Goal: Task Accomplishment & Management: Use online tool/utility

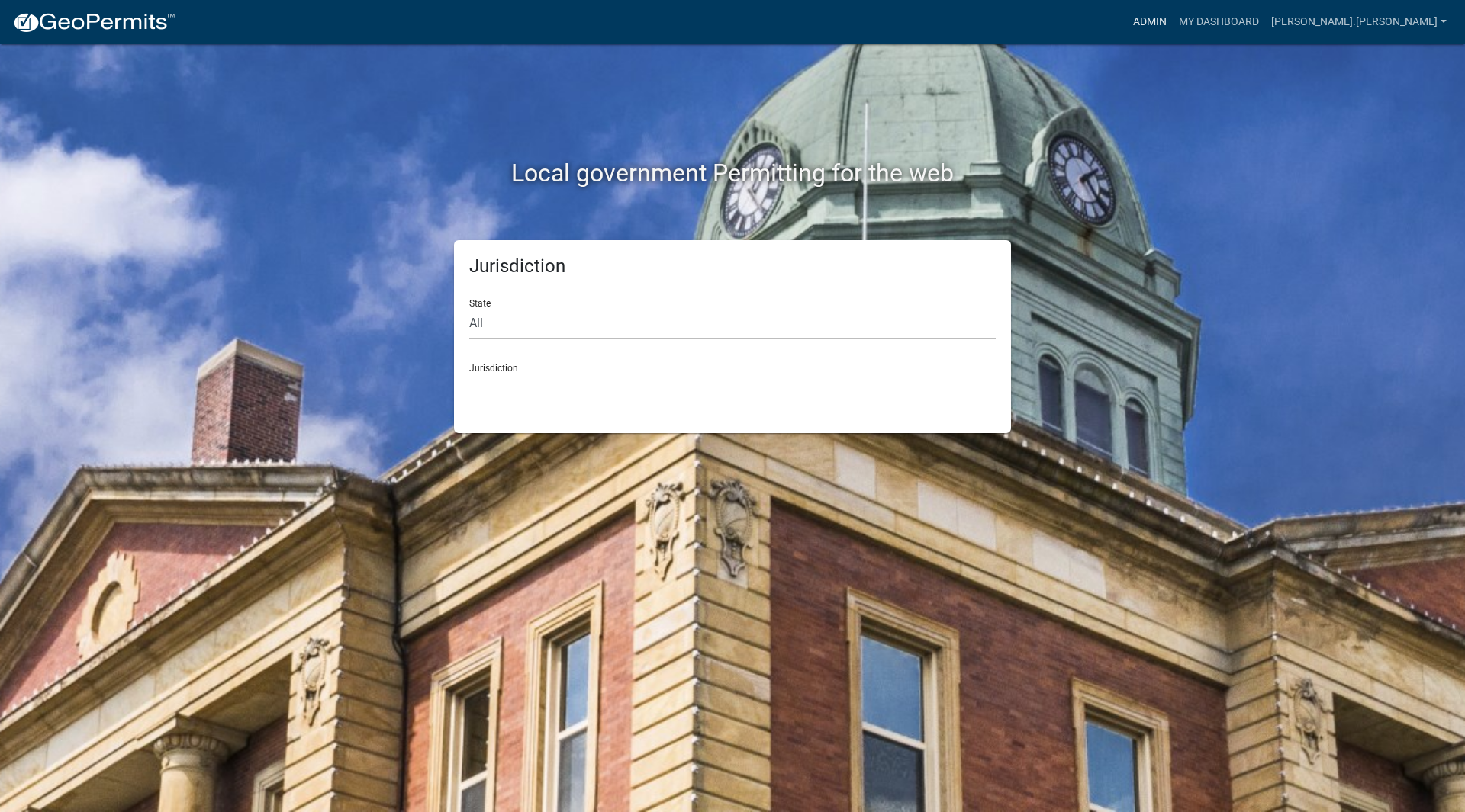
click at [1172, 14] on link "Admin" at bounding box center [1149, 22] width 45 height 29
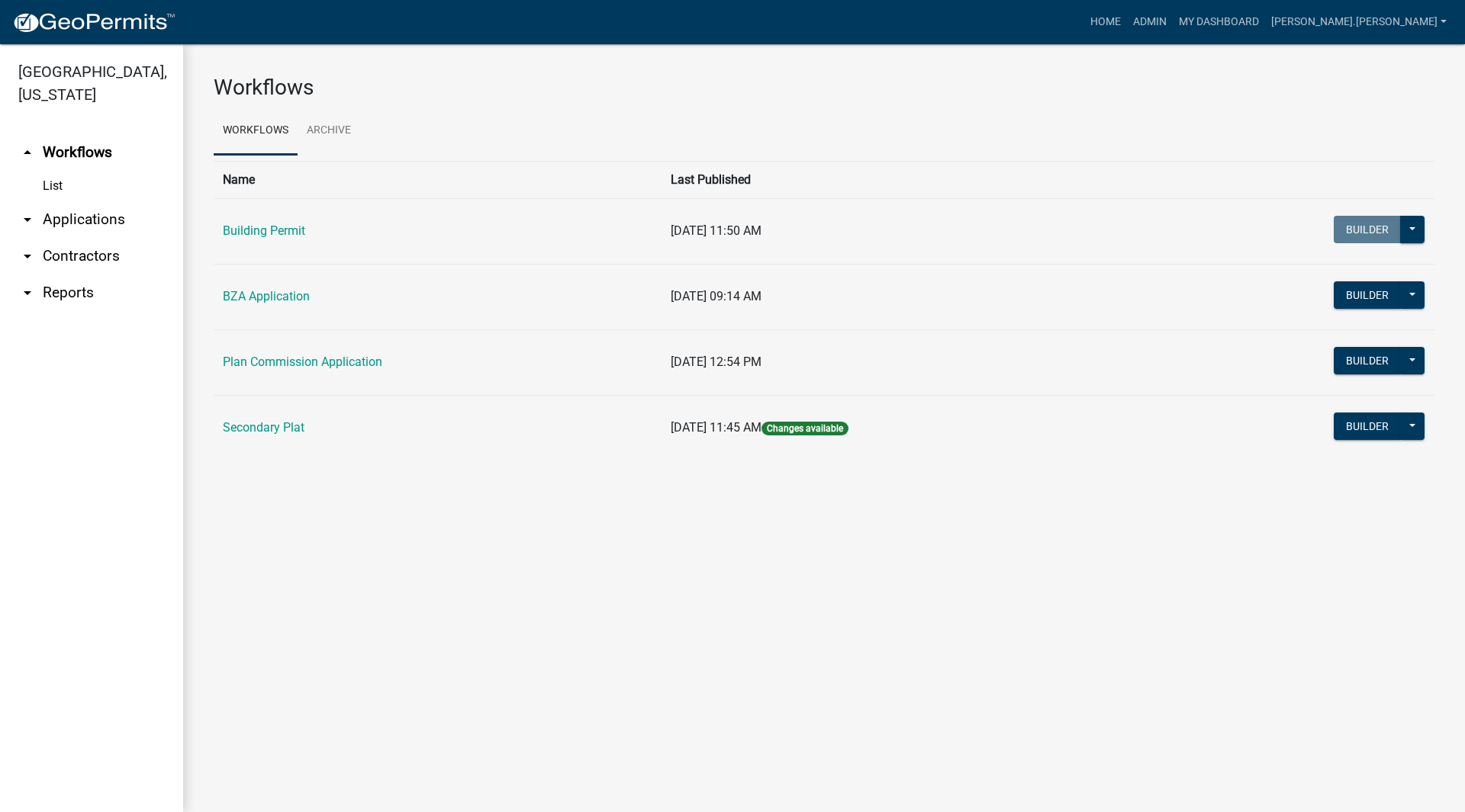
click at [99, 204] on link "arrow_drop_down Applications" at bounding box center [92, 220] width 183 height 37
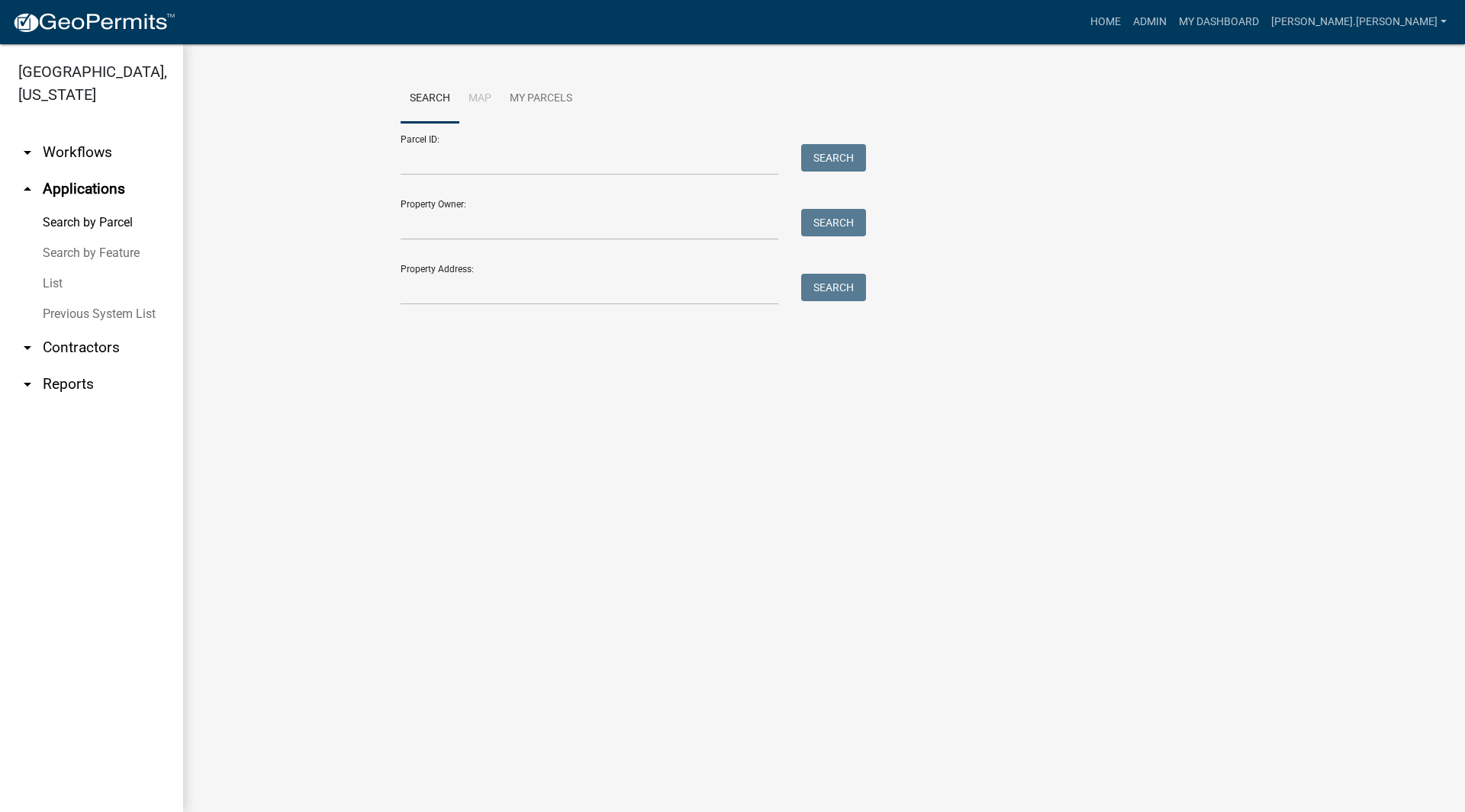
click at [60, 269] on link "List" at bounding box center [92, 284] width 183 height 30
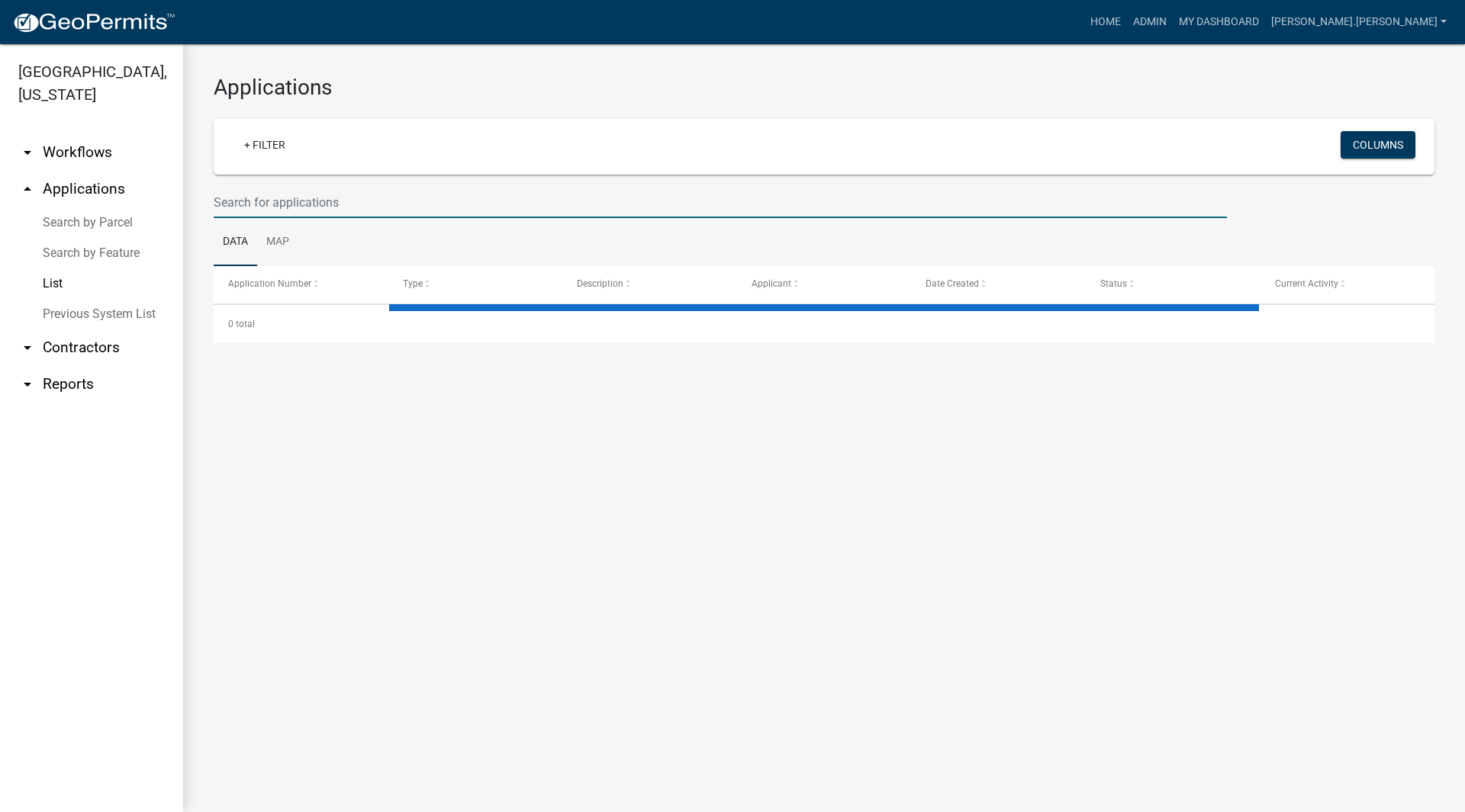
click at [419, 197] on input "text" at bounding box center [720, 202] width 1013 height 31
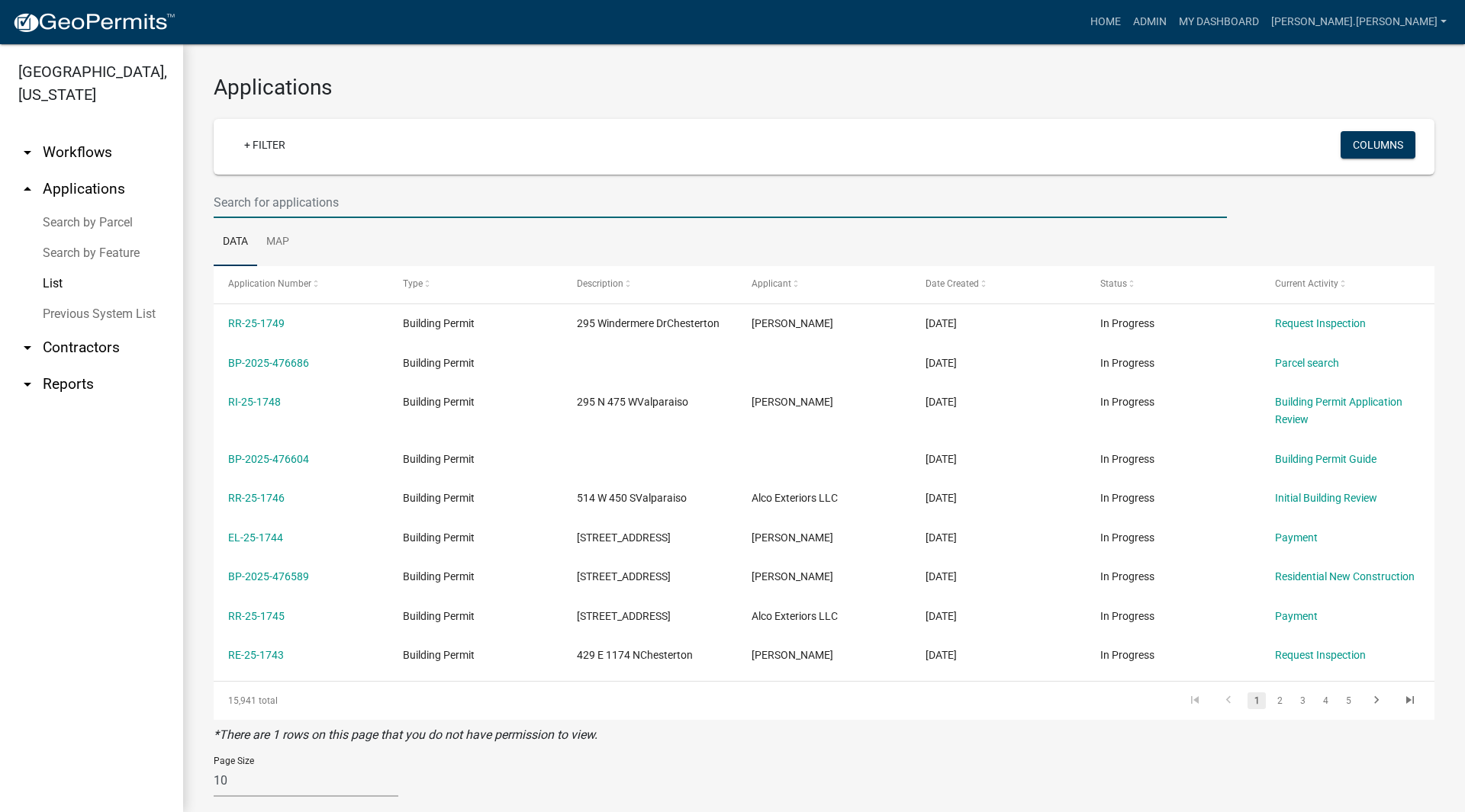
click at [352, 193] on input "text" at bounding box center [720, 202] width 1013 height 31
type input "25-1691"
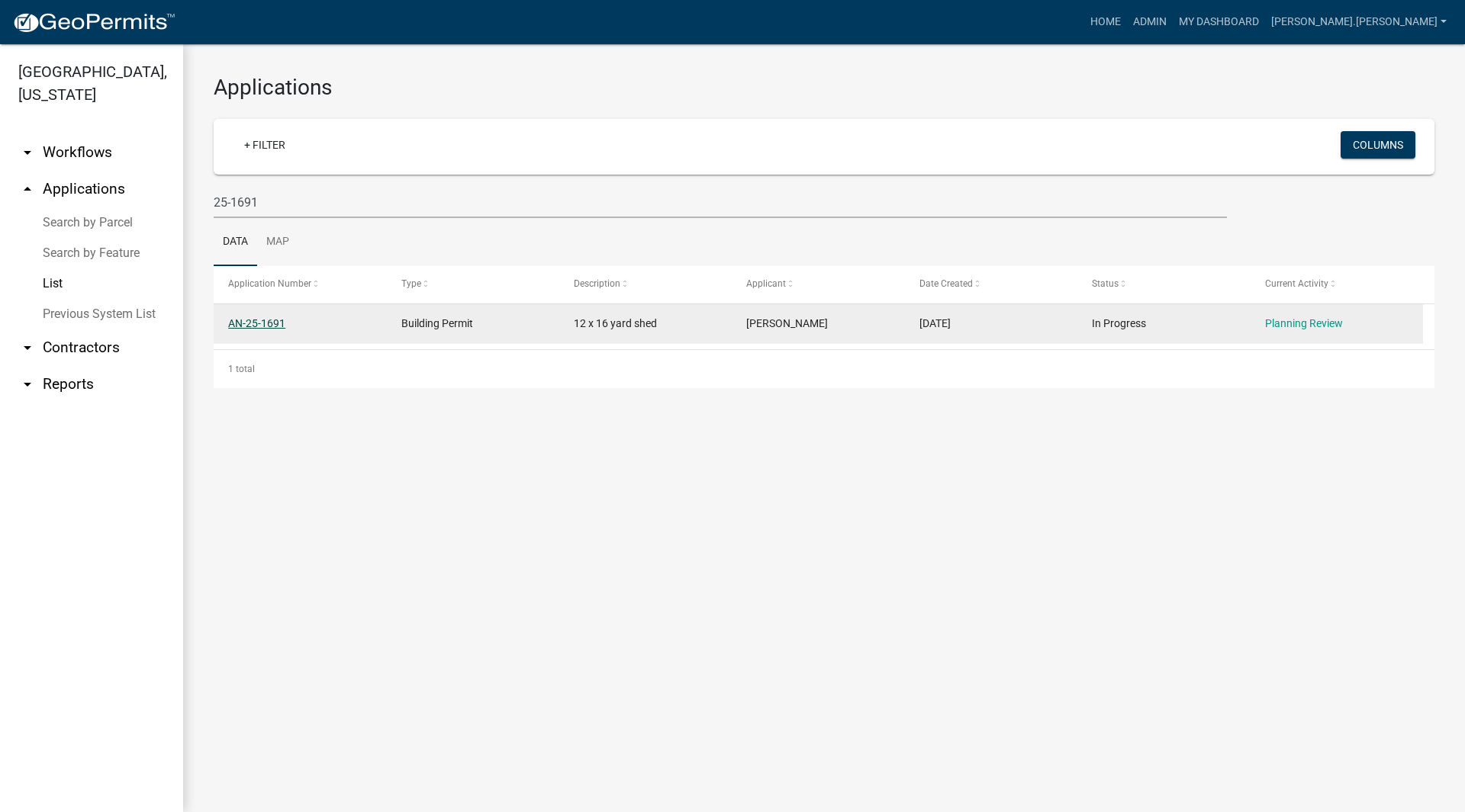
click at [275, 320] on link "AN-25-1691" at bounding box center [257, 323] width 57 height 12
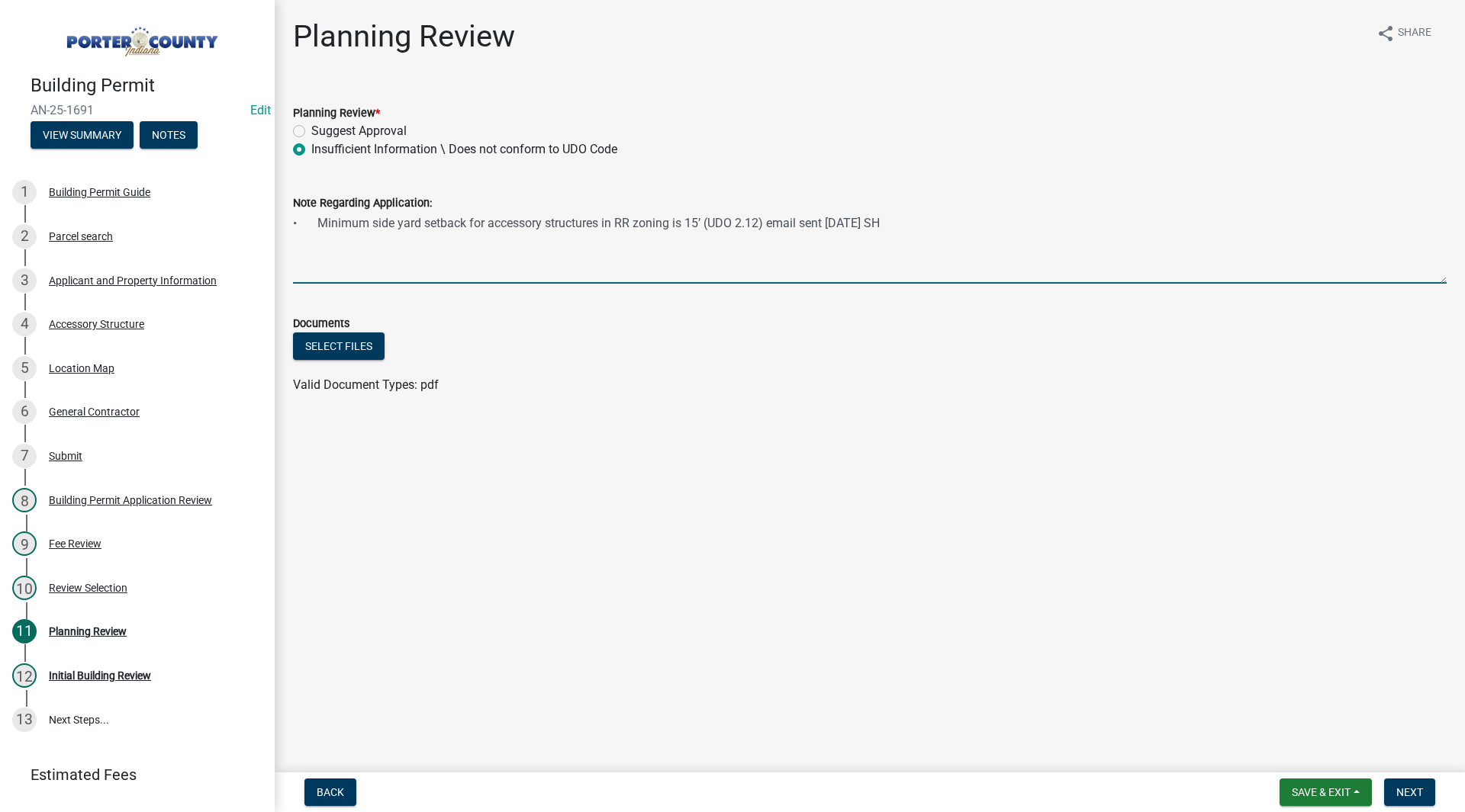
click at [748, 226] on textarea "• Minimum side yard setback for accessory structures in RR zoning is 15’ (UDO 2…" at bounding box center [870, 248] width 1153 height 72
drag, startPoint x: 901, startPoint y: 222, endPoint x: 294, endPoint y: 219, distance: 607.0
click at [294, 219] on textarea "• Minimum side yard setback for accessory structures in RR zoning is 15’ (UDO 2…" at bounding box center [870, 248] width 1153 height 72
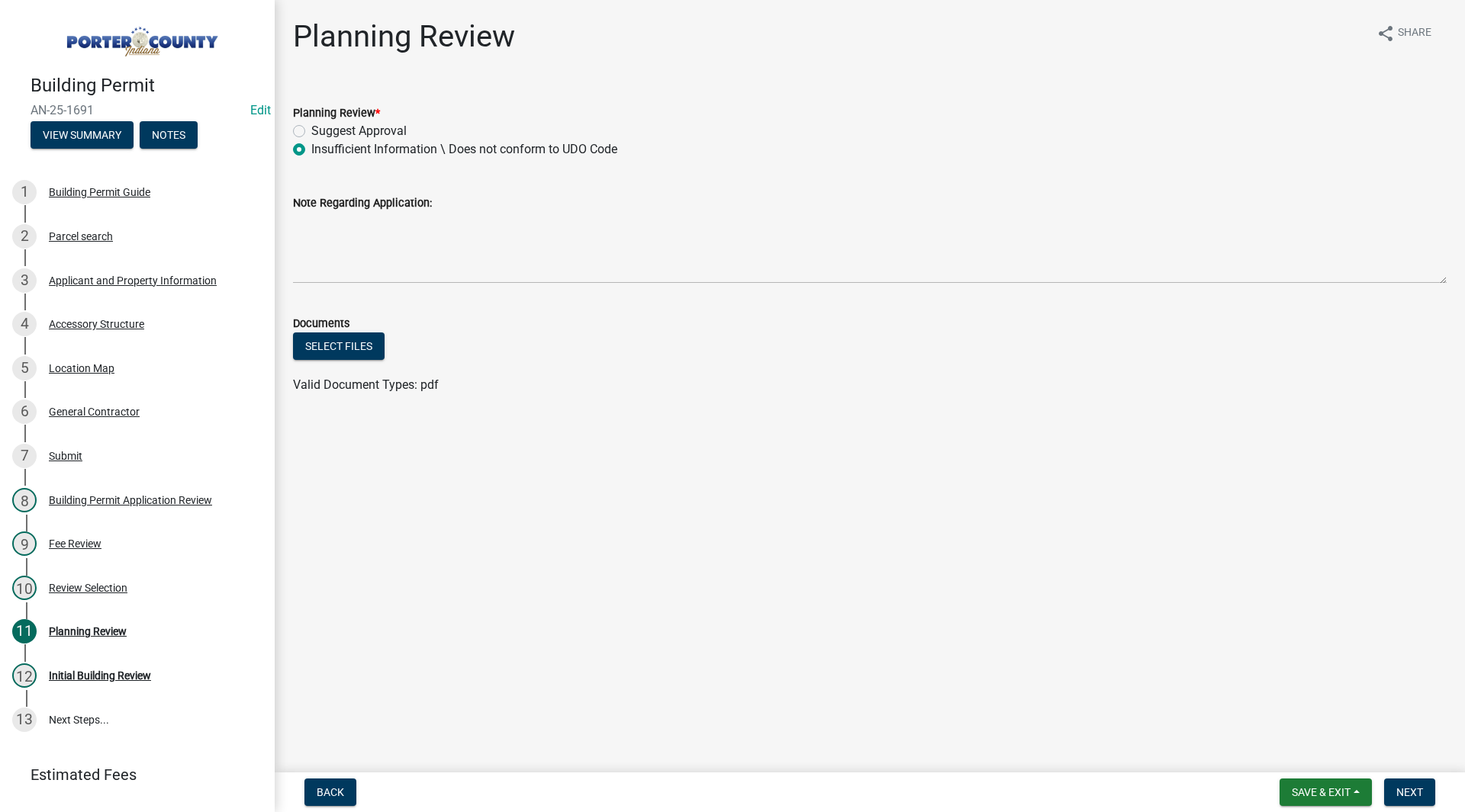
click at [311, 131] on label "Suggest Approval" at bounding box center [359, 131] width 96 height 18
click at [311, 131] on input "Suggest Approval" at bounding box center [316, 127] width 10 height 10
radio input "true"
click at [1415, 787] on span "Next" at bounding box center [1408, 792] width 26 height 12
